Goal: Check status: Check status

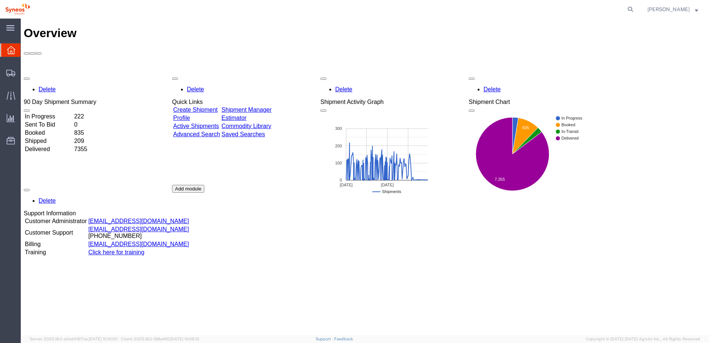
click at [636, 1] on form at bounding box center [631, 9] width 12 height 19
click at [636, 9] on icon at bounding box center [630, 9] width 10 height 10
click at [435, 10] on input "search" at bounding box center [512, 9] width 225 height 18
paste input "56712770"
type input "56712770"
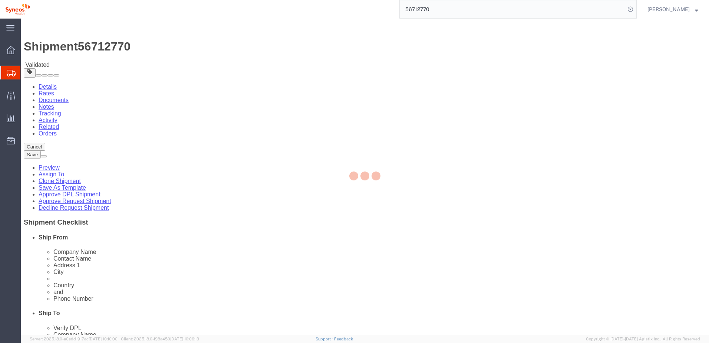
select select "48944"
select select
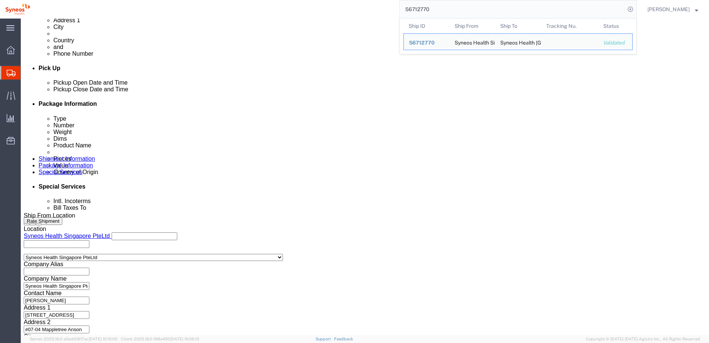
scroll to position [334, 0]
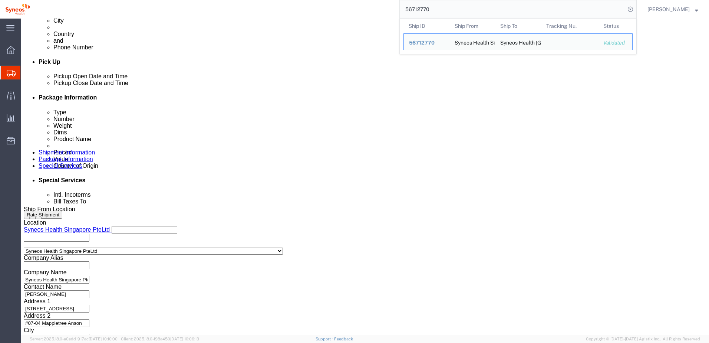
click button "Continue"
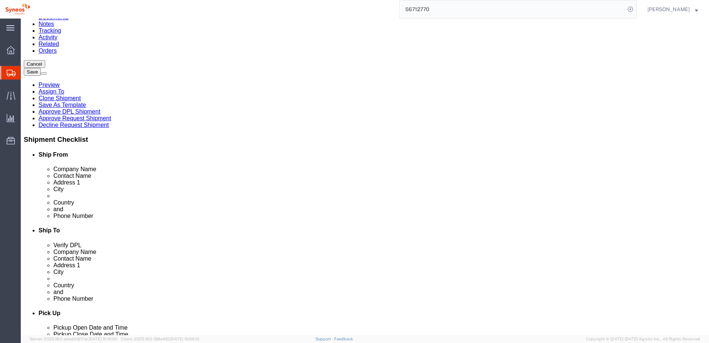
scroll to position [89, 0]
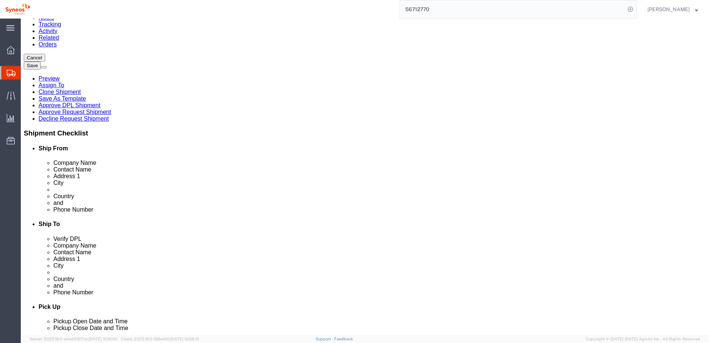
click link "Notes"
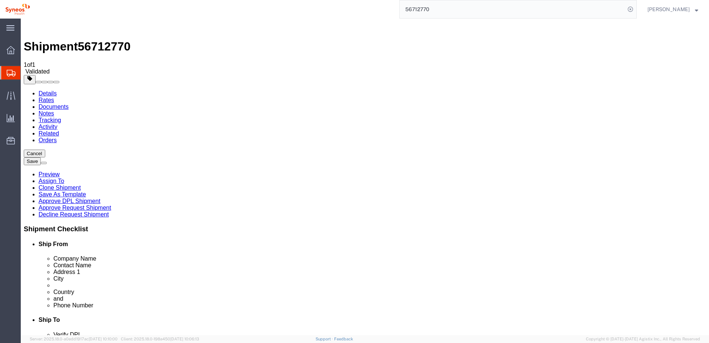
click at [61, 117] on link "Tracking" at bounding box center [50, 120] width 23 height 6
click at [42, 90] on link "Details" at bounding box center [48, 93] width 18 height 6
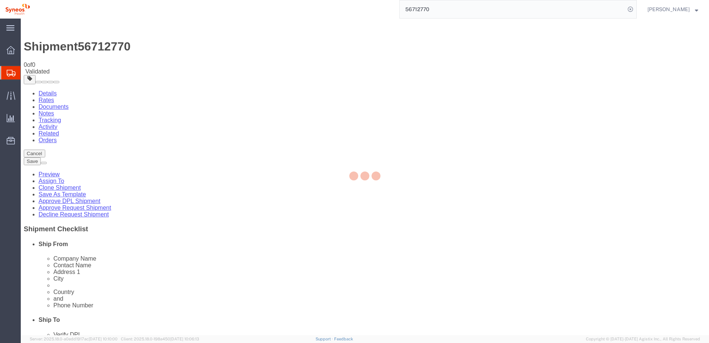
select select "48944"
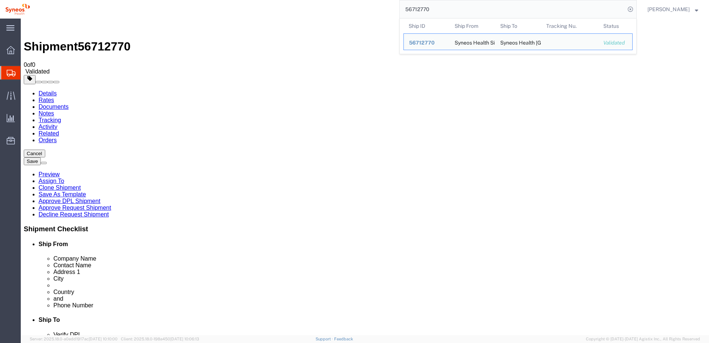
drag, startPoint x: 444, startPoint y: 8, endPoint x: 398, endPoint y: 11, distance: 46.5
click at [398, 11] on div "56712770 Ship ID Ship From Ship To Tracking Nu. Status Ship ID 56712770 Ship Fr…" at bounding box center [335, 9] width 601 height 19
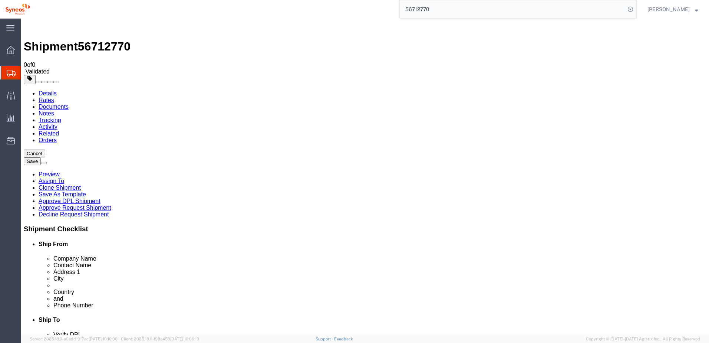
paste input "28899"
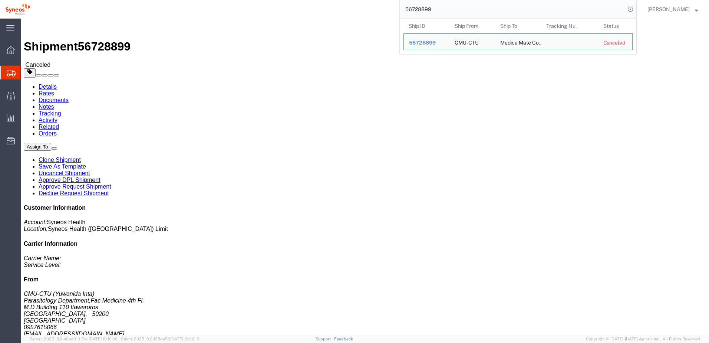
click div "Ship From CMU-CTU (Yuwanida Inta) Parasitology Department,Fac Medicine 4th Fl. …"
click at [438, 9] on input "56728899" at bounding box center [512, 9] width 225 height 18
drag, startPoint x: 441, startPoint y: 9, endPoint x: 390, endPoint y: 10, distance: 50.8
click at [391, 10] on div "56728899 Ship ID Ship From Ship To Tracking Nu. Status Ship ID 56728899 Ship Fr…" at bounding box center [335, 9] width 601 height 19
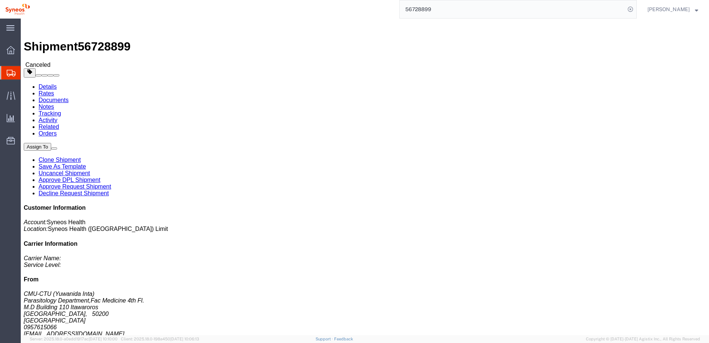
paste input "9211"
type input "56729211"
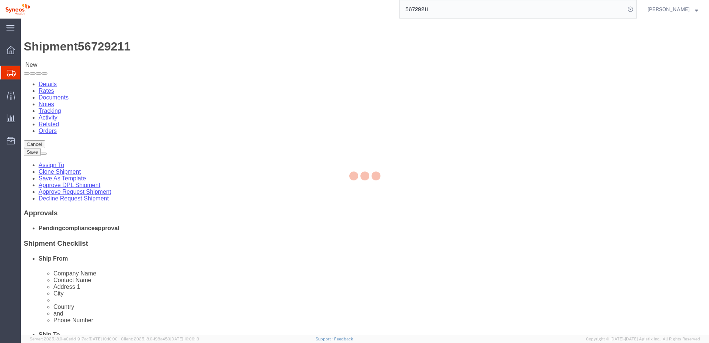
select select "48854"
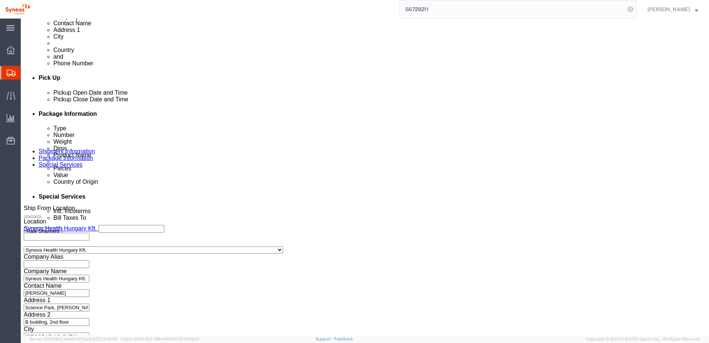
scroll to position [335, 0]
click button "Continue"
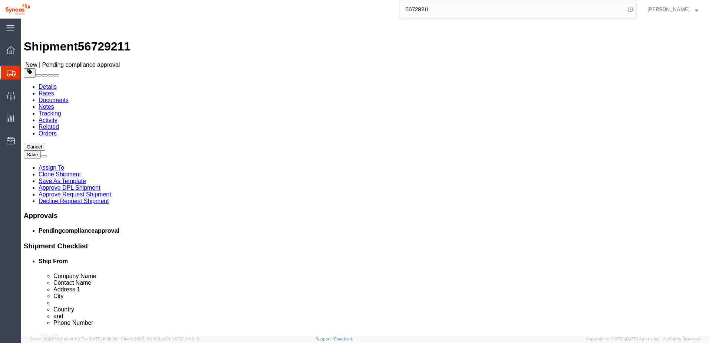
click span "button"
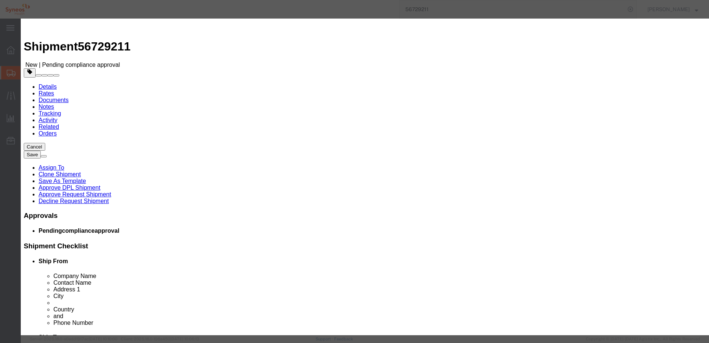
click button "Yes"
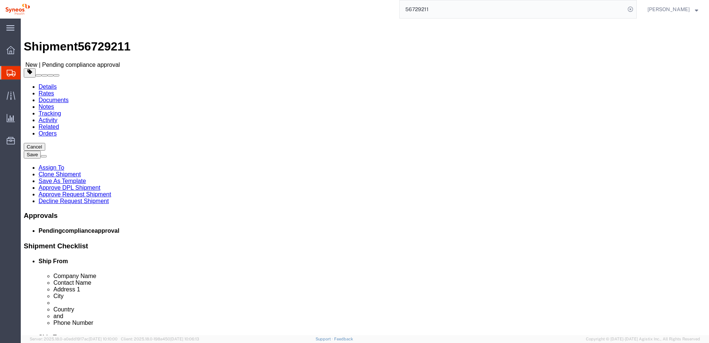
select select "CBOX"
click span "button"
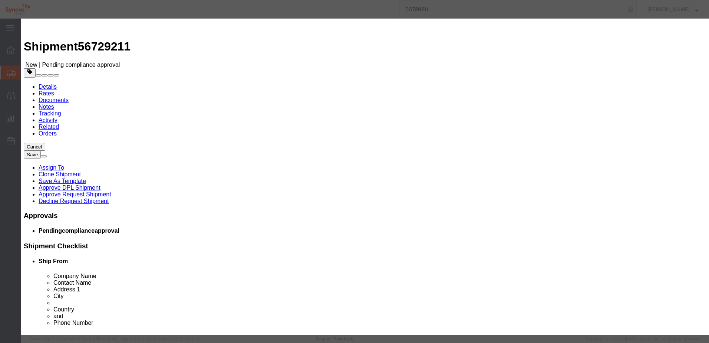
click button "Yes"
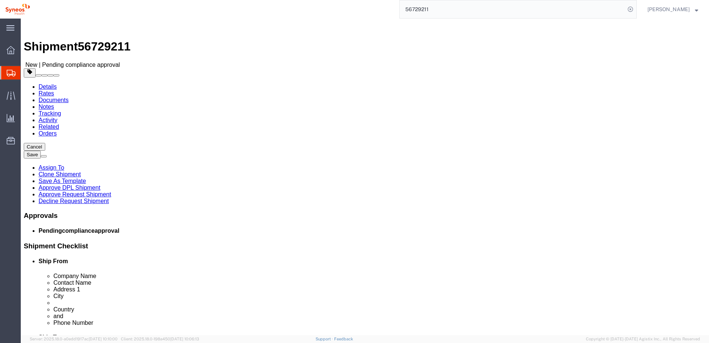
click link "Approve Request Shipment"
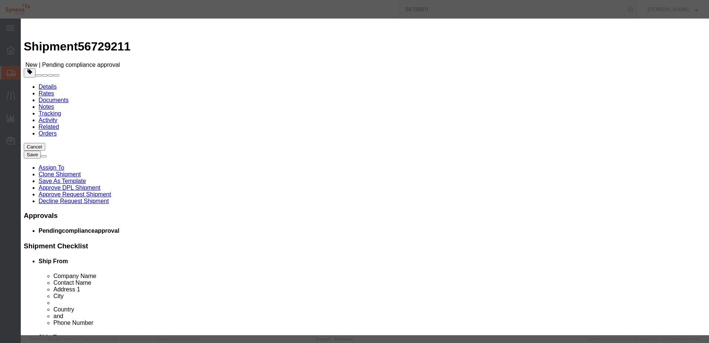
click button "Yes"
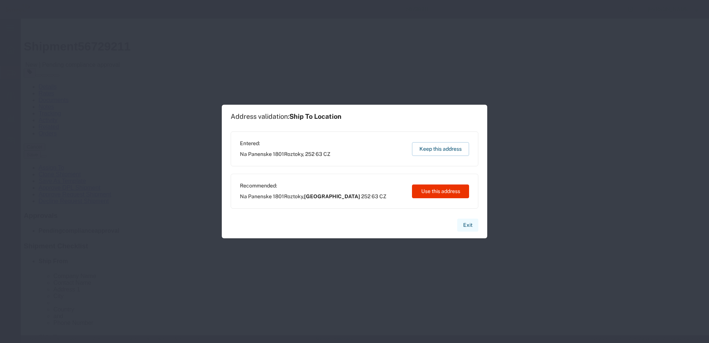
click at [467, 227] on button "Exit" at bounding box center [467, 224] width 21 height 13
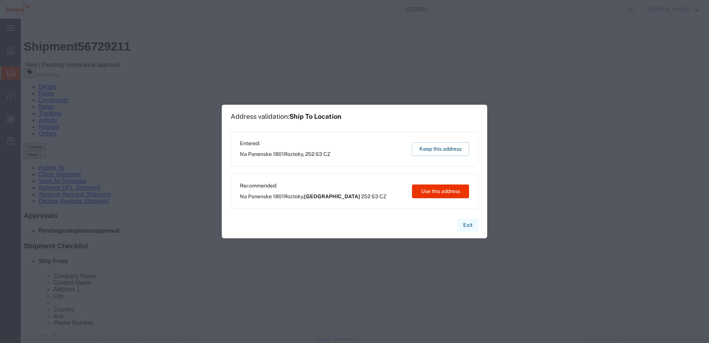
click at [471, 226] on button "Exit" at bounding box center [467, 224] width 21 height 13
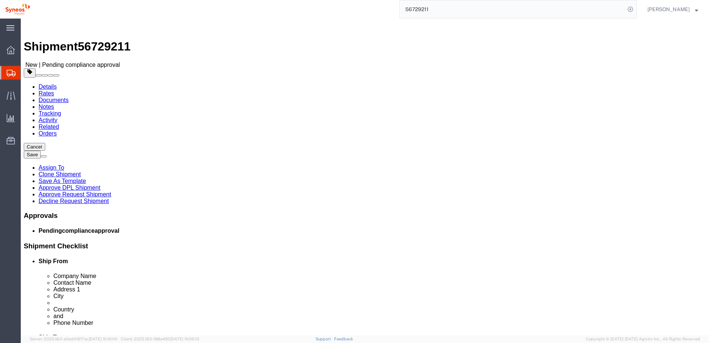
click div "1 x Your Packaging Package Type Select Bale(s) Basket(s) Bolt(s) Bottle(s) Buck…"
click icon
click input "Na Panenske 1801"
click input "text"
click link "Approve Request Shipment"
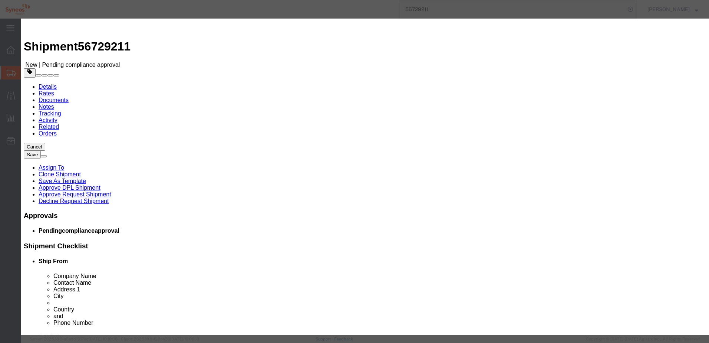
click button "Yes"
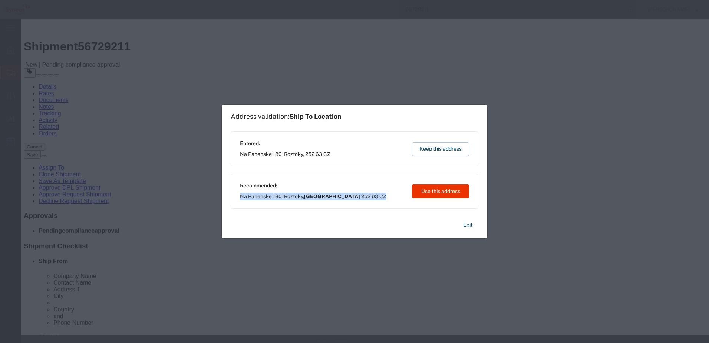
drag, startPoint x: 240, startPoint y: 196, endPoint x: 380, endPoint y: 197, distance: 140.2
click at [380, 197] on div "Recommended: Na Panenske [GEOGRAPHIC_DATA] 252 63 CZ Use this address" at bounding box center [355, 191] width 248 height 35
copy span "Na Panenske 1801 Roztoky , [GEOGRAPHIC_DATA] 252 63 CZ"
click at [472, 226] on button "Exit" at bounding box center [467, 224] width 21 height 13
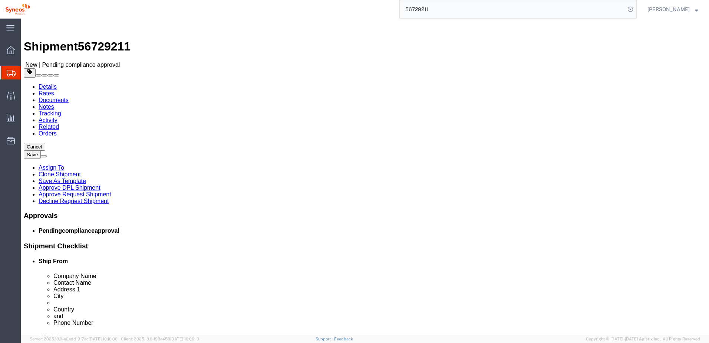
click input "text"
paste input "Na Panenske 1801 Roztoky, [GEOGRAPHIC_DATA] 252 63 CZ"
drag, startPoint x: 437, startPoint y: 181, endPoint x: 339, endPoint y: 179, distance: 98.3
click div "Address [STREET_ADDRESS]"
type input "[GEOGRAPHIC_DATA]"
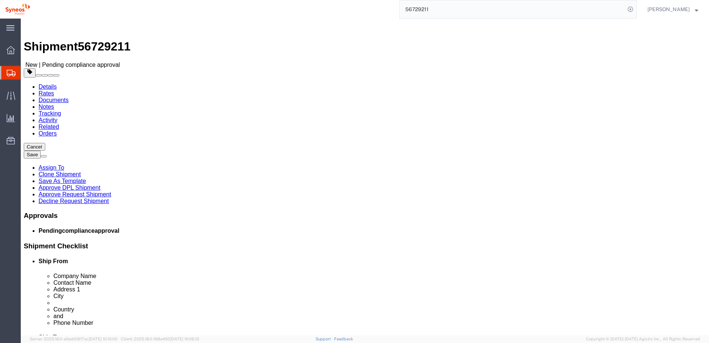
click link "Approve Request Shipment"
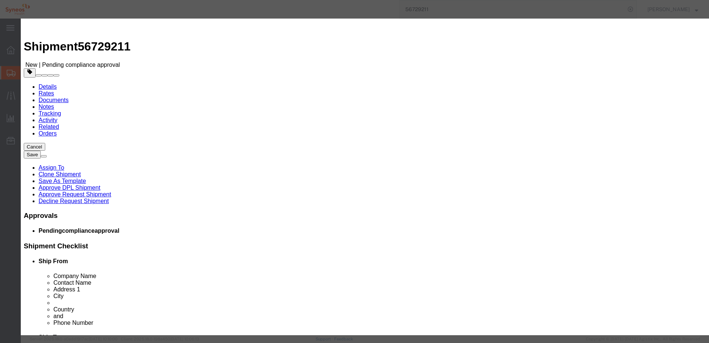
click button "Yes"
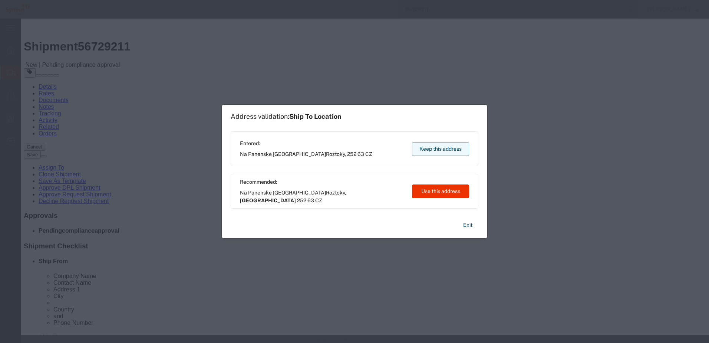
click at [434, 150] on button "Keep this address" at bounding box center [440, 149] width 57 height 14
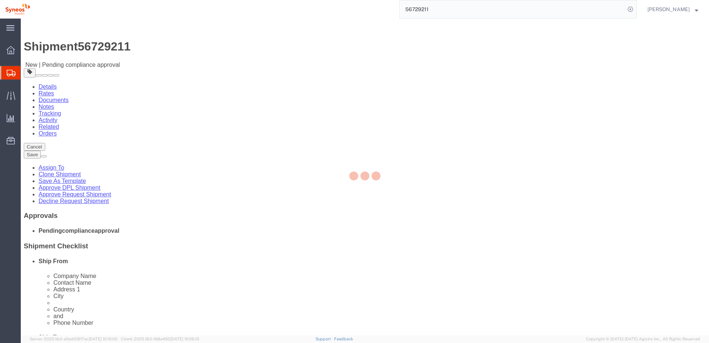
select select "48854"
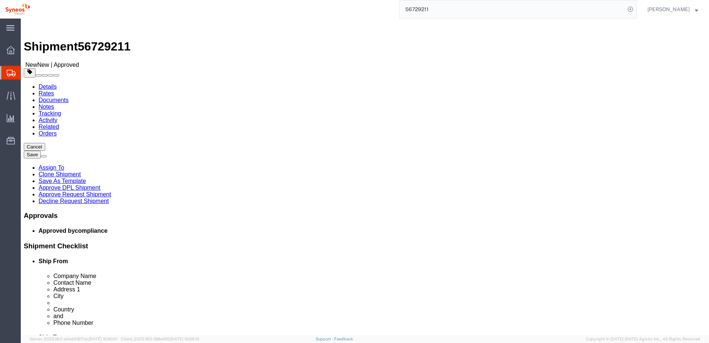
click link "Package Information"
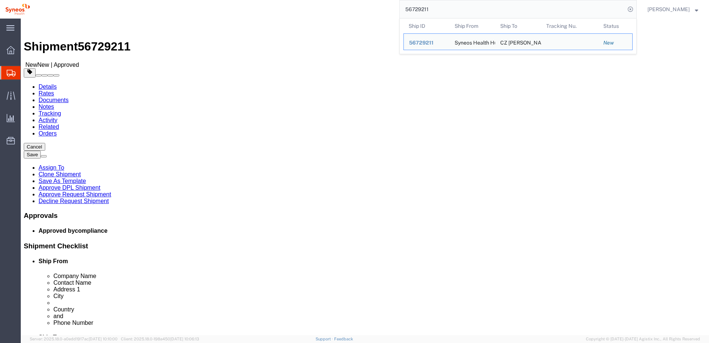
drag, startPoint x: 447, startPoint y: 12, endPoint x: 376, endPoint y: 11, distance: 71.6
click at [376, 11] on div "56729211 Ship ID Ship From Ship To Tracking Nu. Status Ship ID 56729211 Ship Fr…" at bounding box center [335, 9] width 601 height 19
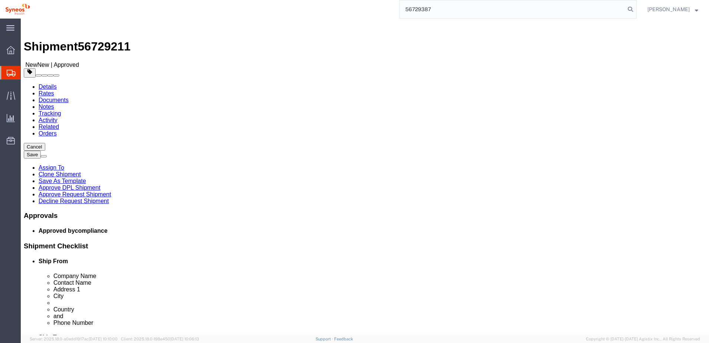
type input "56729387"
select select "66391"
click link "Approve Request Shipment"
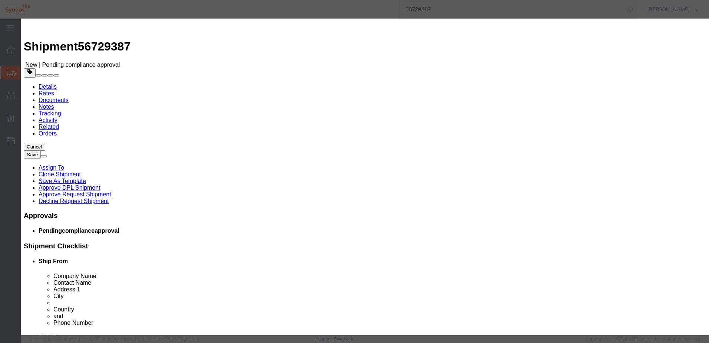
click button "Yes"
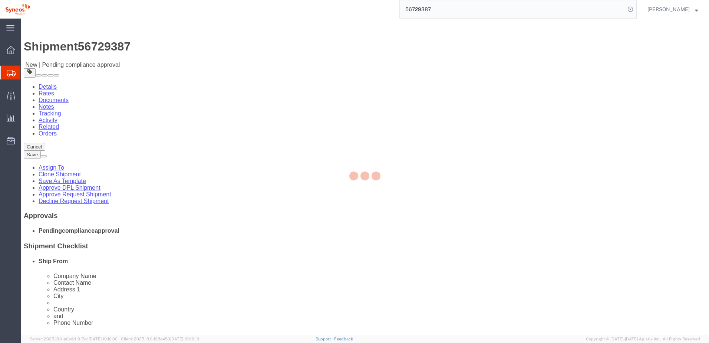
select select "66391"
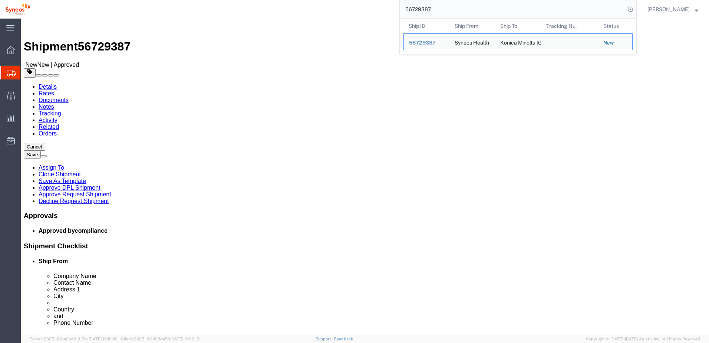
drag, startPoint x: 442, startPoint y: 6, endPoint x: 381, endPoint y: 5, distance: 61.2
click at [385, 4] on div "56729387 Ship ID Ship From Ship To Tracking Nu. Status Ship ID 56729387 Ship Fr…" at bounding box center [335, 9] width 601 height 19
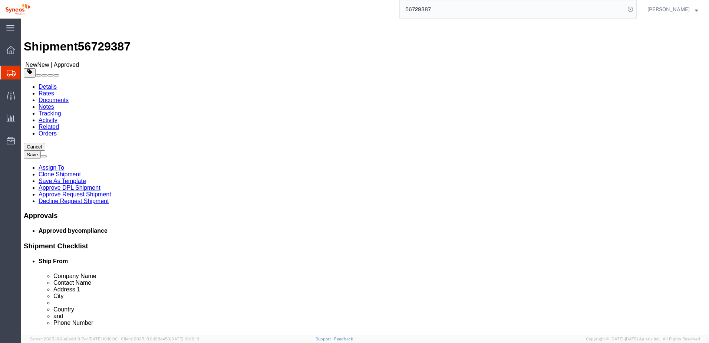
paste input "93"
type input "56729393"
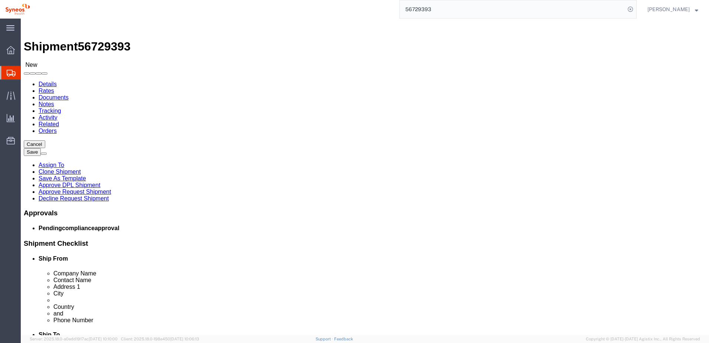
select select "66391"
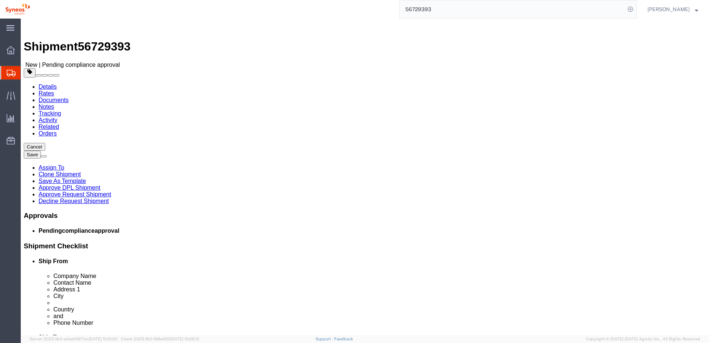
click link "Approve Request Shipment"
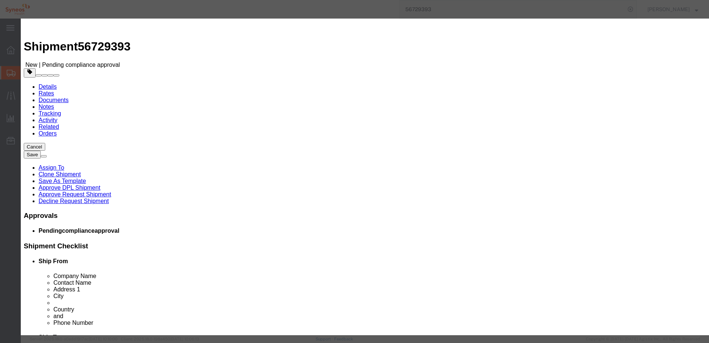
click button "Yes"
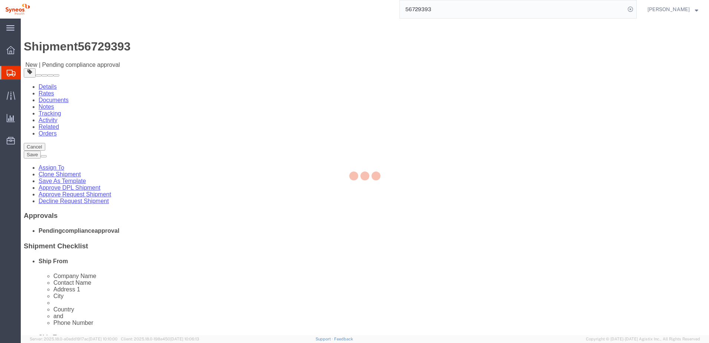
select select "66391"
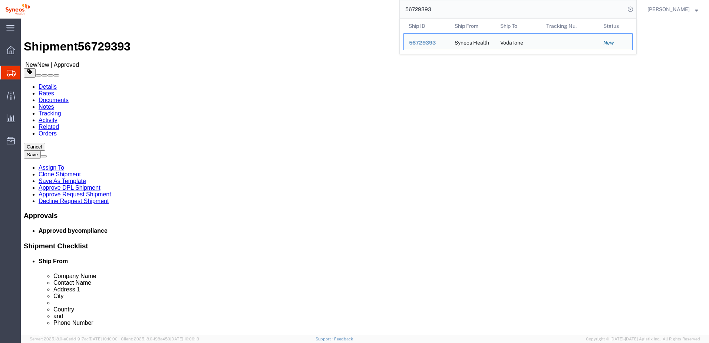
drag, startPoint x: 448, startPoint y: 10, endPoint x: 394, endPoint y: 6, distance: 53.9
click at [396, 5] on div "56729393 Ship ID Ship From Ship To Tracking Nu. Status Ship ID 56729393 Ship Fr…" at bounding box center [335, 9] width 601 height 19
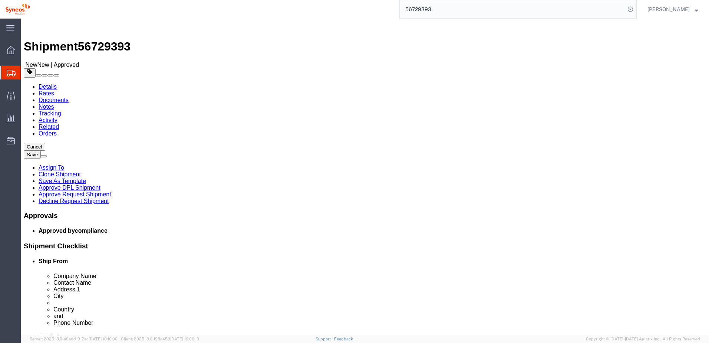
paste input "211"
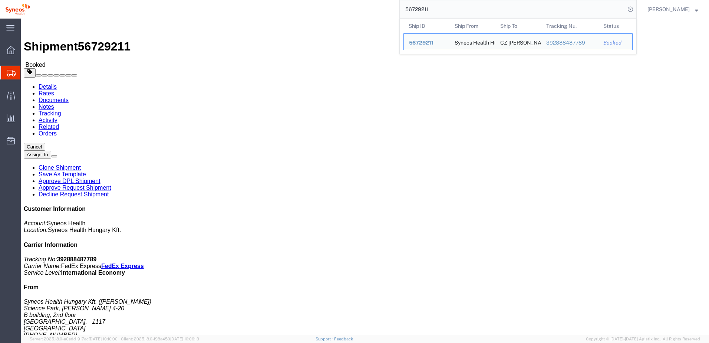
drag, startPoint x: 452, startPoint y: 12, endPoint x: 382, endPoint y: 12, distance: 70.1
click at [382, 12] on div "56729211 Ship ID Ship From Ship To Tracking Nu. Status Ship ID 56729211 Ship Fr…" at bounding box center [335, 9] width 601 height 19
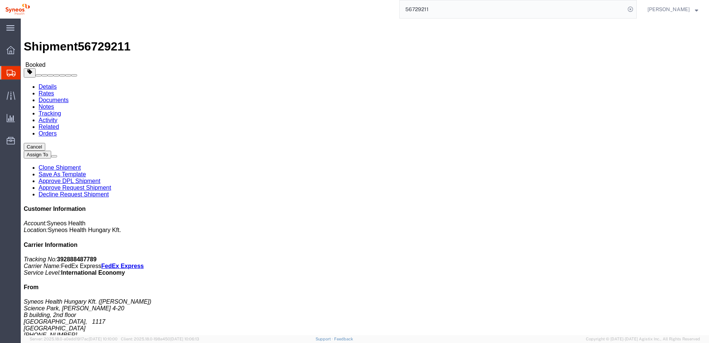
paste input "12770"
type input "56712770"
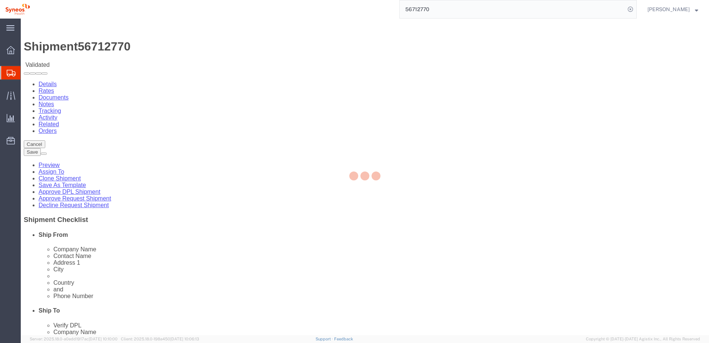
select select "48944"
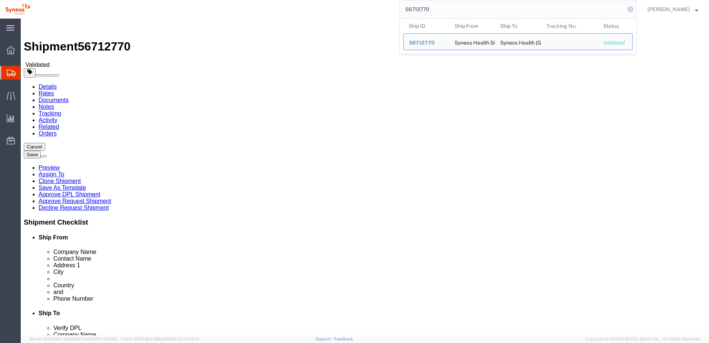
drag, startPoint x: 453, startPoint y: 12, endPoint x: 392, endPoint y: 1, distance: 62.9
click at [392, 1] on div "56712770 Ship ID Ship From Ship To Tracking Nu. Status Ship ID 56712770 Ship Fr…" at bounding box center [335, 9] width 601 height 19
click at [373, 18] on div "56712770 Ship ID Ship From Ship To Tracking Nu. Status Ship ID 56712770 Ship Fr…" at bounding box center [335, 9] width 601 height 19
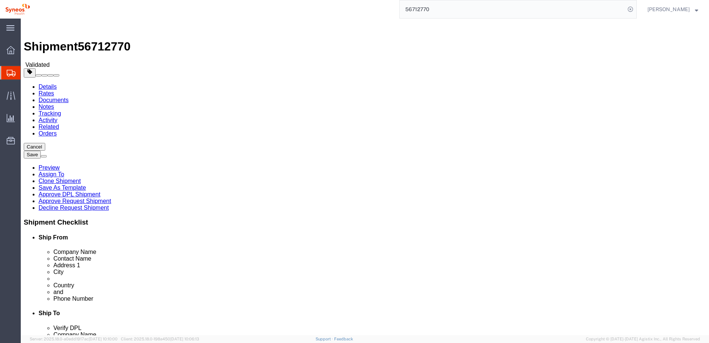
click link "Notes"
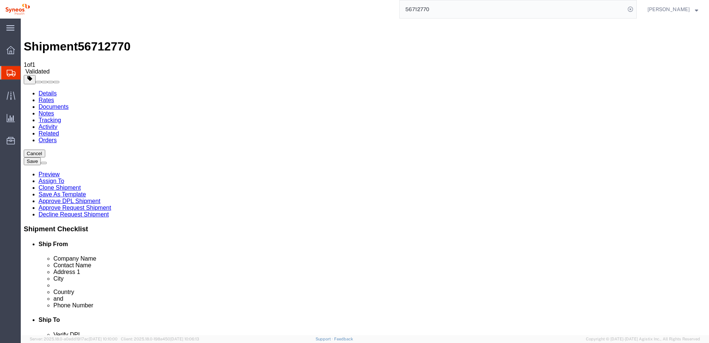
click at [61, 117] on link "Tracking" at bounding box center [50, 120] width 23 height 6
click at [57, 123] on link "Activity" at bounding box center [48, 126] width 19 height 6
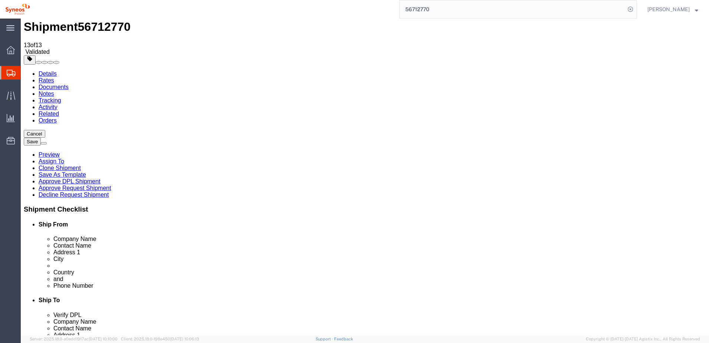
scroll to position [30, 0]
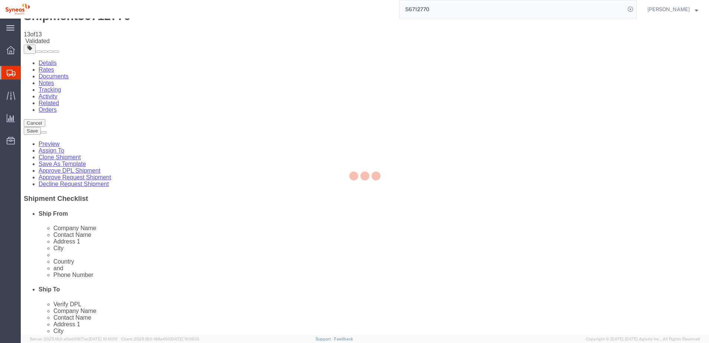
select select "48944"
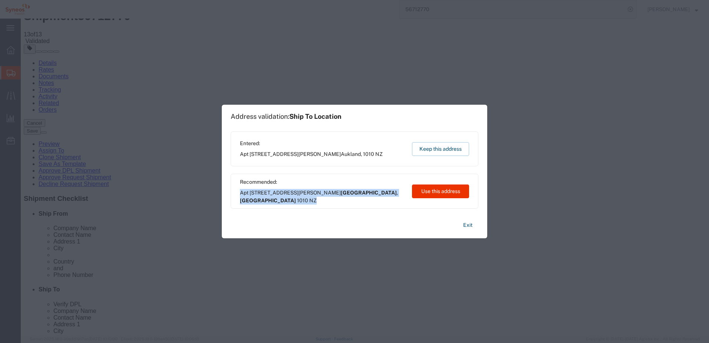
drag, startPoint x: 240, startPoint y: 192, endPoint x: 349, endPoint y: 203, distance: 109.1
click at [349, 203] on span "Apt [STREET_ADDRESS][PERSON_NAME]" at bounding box center [322, 197] width 165 height 16
copy span "Apt [STREET_ADDRESS][PERSON_NAME]"
click at [470, 225] on button "Exit" at bounding box center [467, 224] width 21 height 13
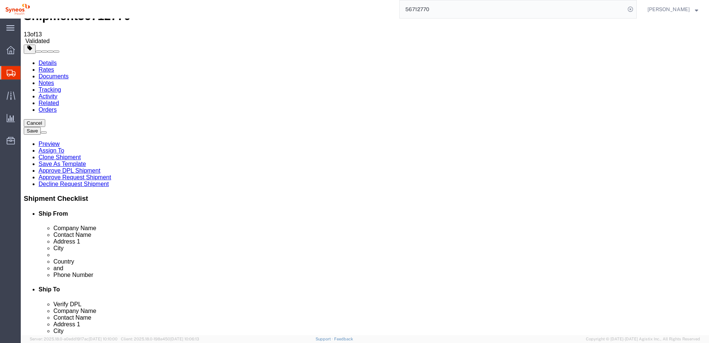
select select "E7"
click button "Save"
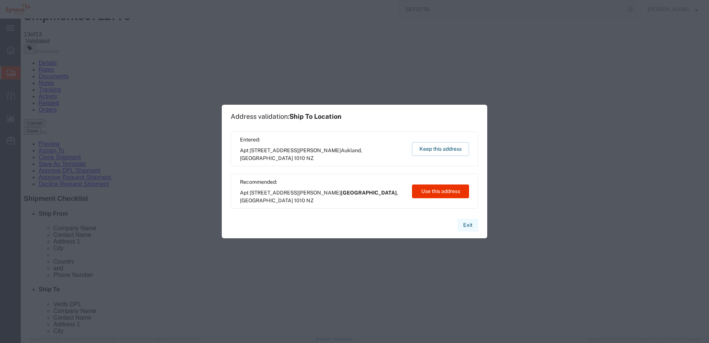
click at [468, 223] on button "Exit" at bounding box center [467, 224] width 21 height 13
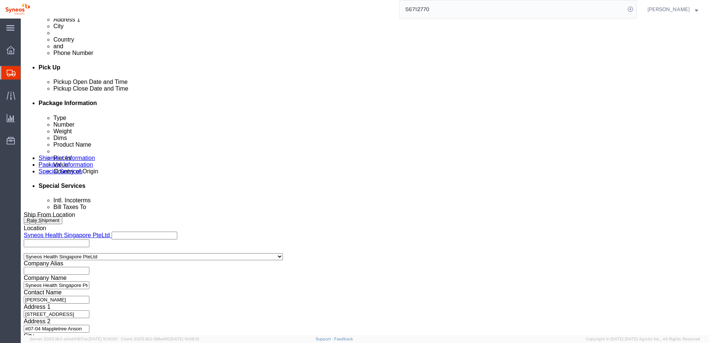
scroll to position [335, 0]
click button "Continue"
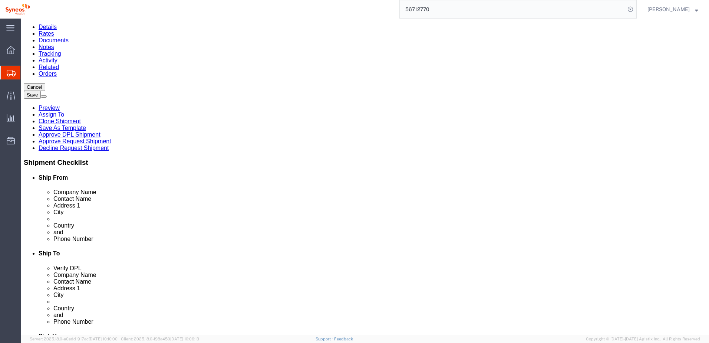
scroll to position [109, 0]
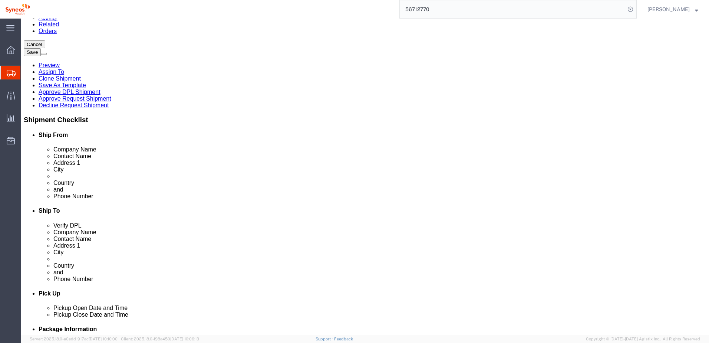
click button "Continue"
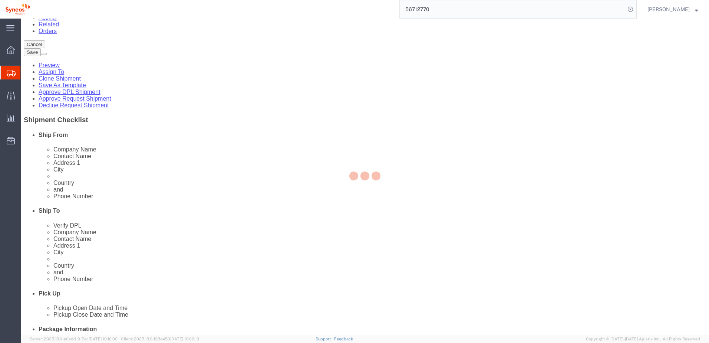
select select
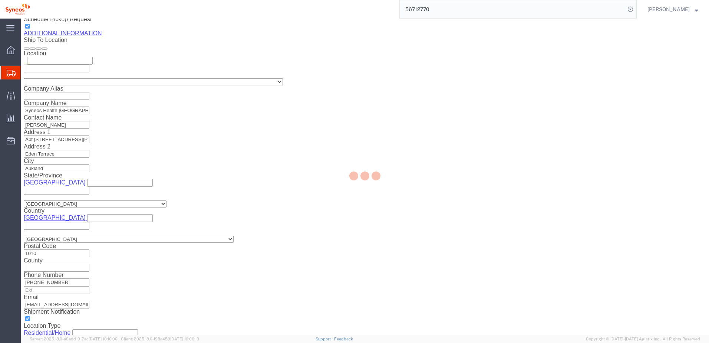
select select "DEPARTMENT"
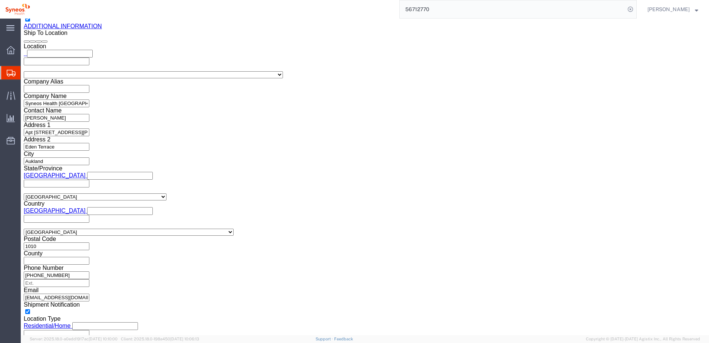
drag, startPoint x: 63, startPoint y: 8, endPoint x: 100, endPoint y: 10, distance: 36.7
click span "56712770"
copy span "56712770"
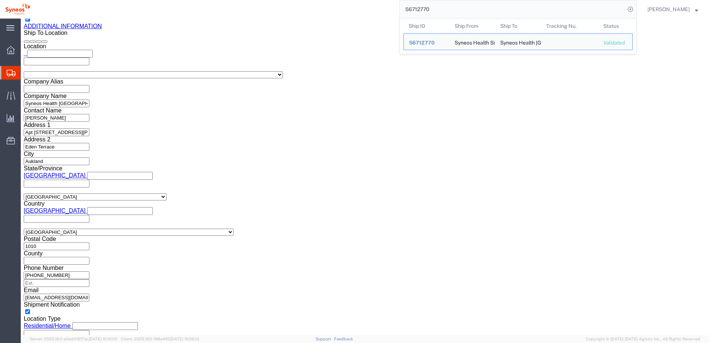
drag, startPoint x: 450, startPoint y: 10, endPoint x: 362, endPoint y: 8, distance: 88.3
click at [367, 1] on div "56712770 Ship ID Ship From Ship To Tracking Nu. Status Ship ID 56712770 Ship Fr…" at bounding box center [335, 9] width 601 height 19
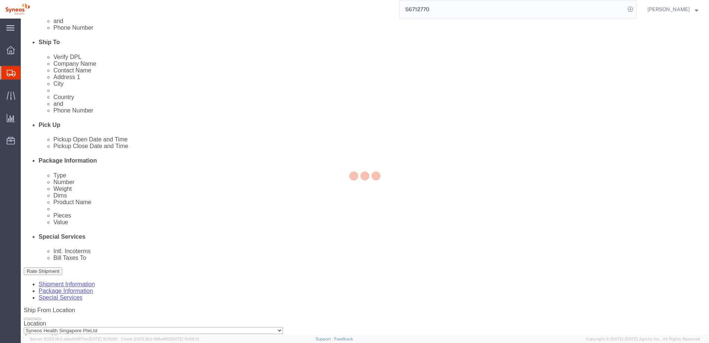
select select "48944"
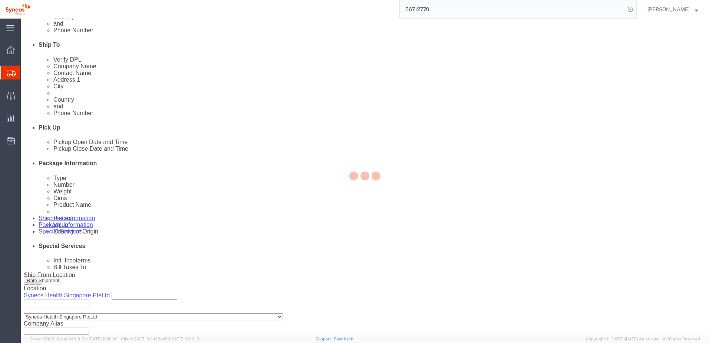
scroll to position [335, 0]
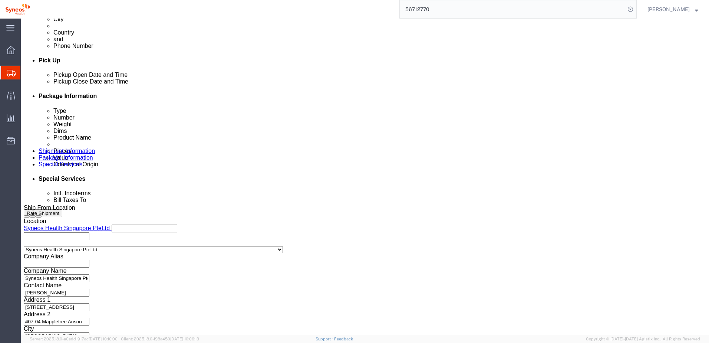
click button "Continue"
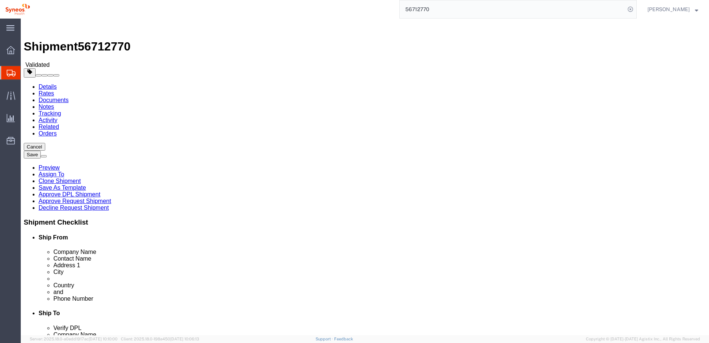
click button "Continue"
click button "Save"
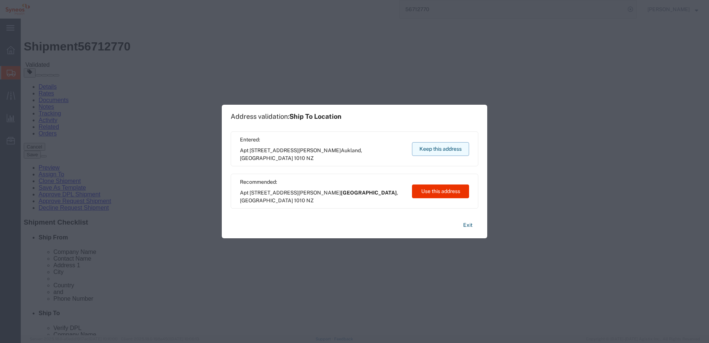
click at [439, 144] on button "Keep this address" at bounding box center [440, 149] width 57 height 14
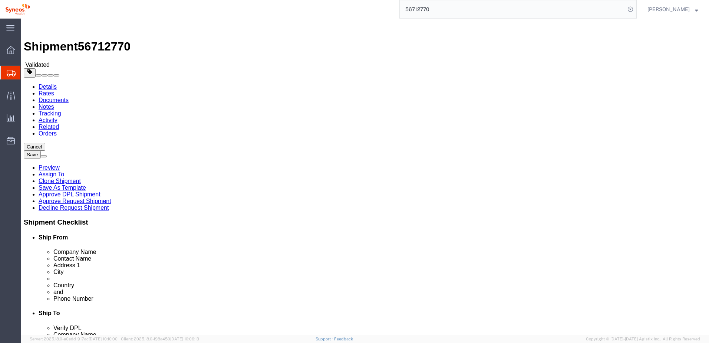
click button "Rate Shipment"
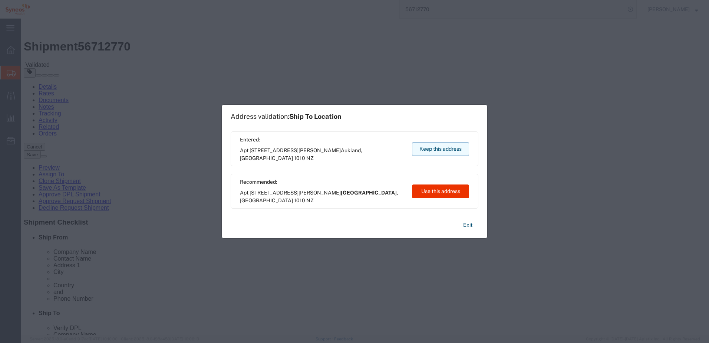
click at [437, 148] on button "Keep this address" at bounding box center [440, 149] width 57 height 14
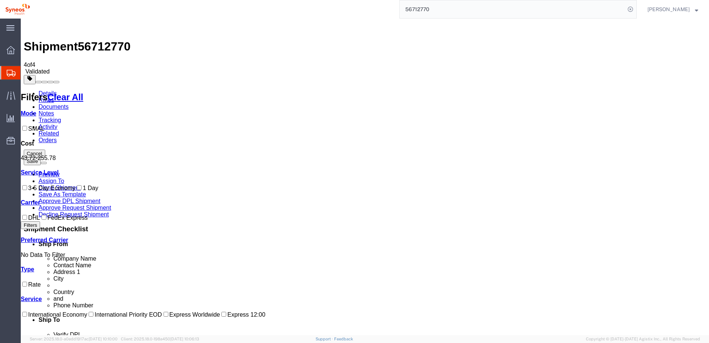
click at [40, 90] on link "Details" at bounding box center [48, 93] width 18 height 6
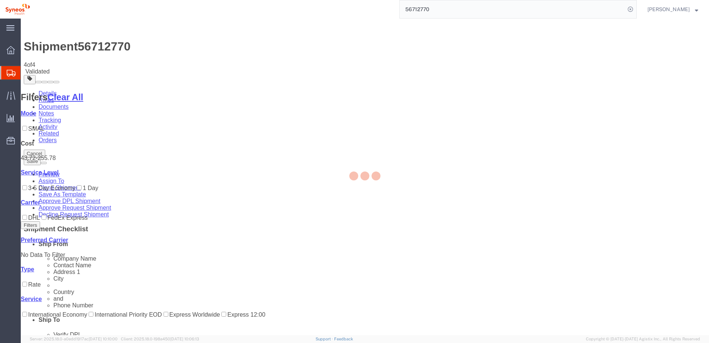
select select "48944"
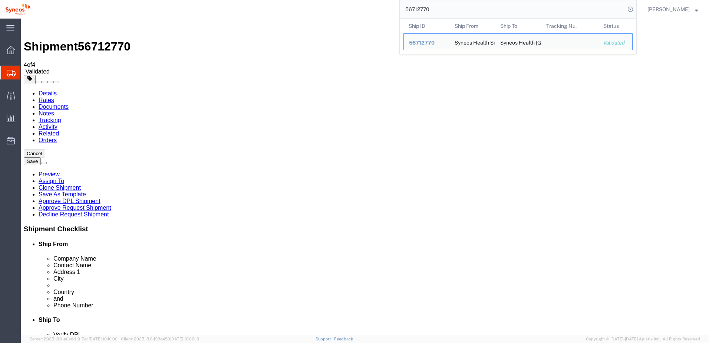
drag, startPoint x: 451, startPoint y: 11, endPoint x: 399, endPoint y: 7, distance: 52.9
click at [399, 7] on div "56712770 Ship ID Ship From Ship To Tracking Nu. Status Ship ID 56712770 Ship Fr…" at bounding box center [335, 9] width 601 height 19
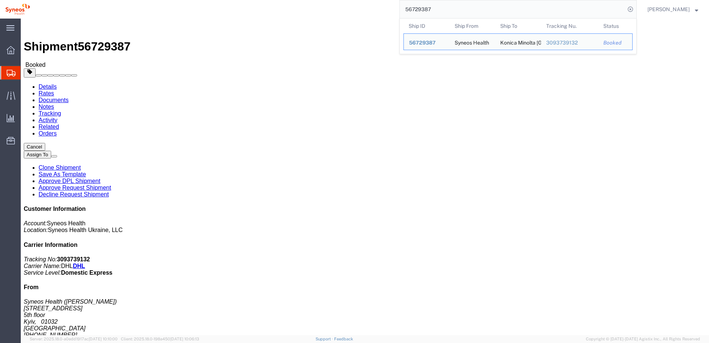
click link "Tracking"
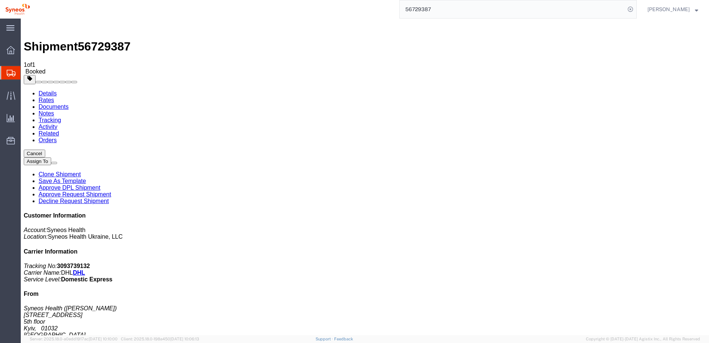
click at [54, 110] on link "Notes" at bounding box center [47, 113] width 16 height 6
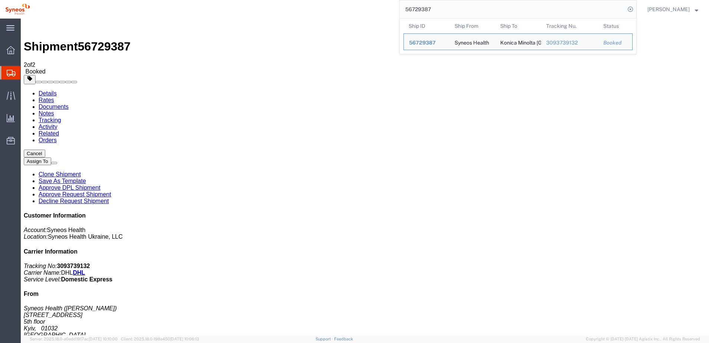
drag, startPoint x: 436, startPoint y: 9, endPoint x: 392, endPoint y: 9, distance: 44.1
click at [397, 8] on div "56729387 Ship ID Ship From Ship To Tracking Nu. Status Ship ID 56729387 Ship Fr…" at bounding box center [335, 9] width 601 height 19
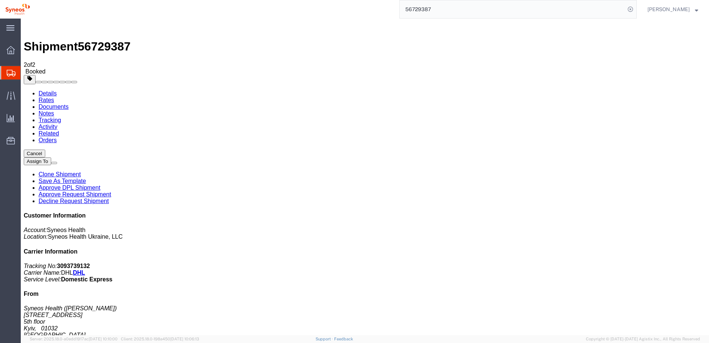
paste input "93"
type input "56729393"
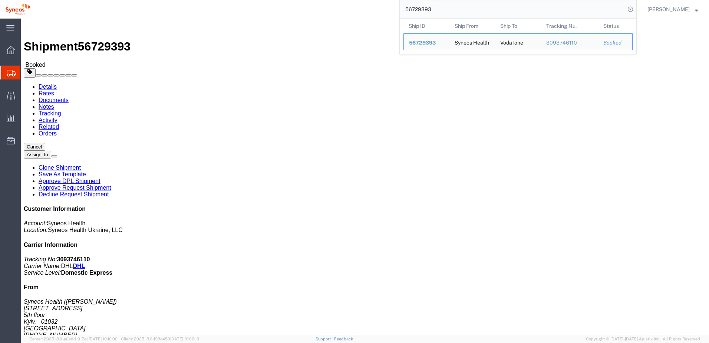
click at [334, 10] on div "56729393 Ship ID Ship From Ship To Tracking Nu. Status Ship ID 56729393 Ship Fr…" at bounding box center [335, 9] width 601 height 19
